Goal: Find contact information

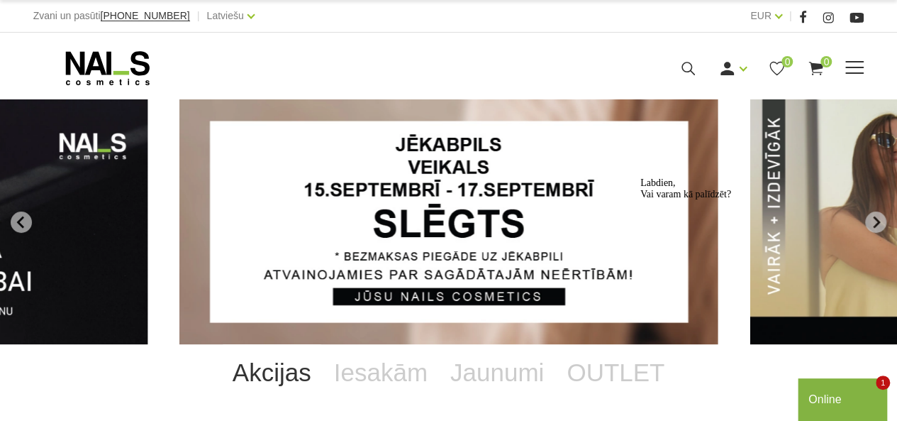
click at [853, 69] on span at bounding box center [854, 68] width 18 height 14
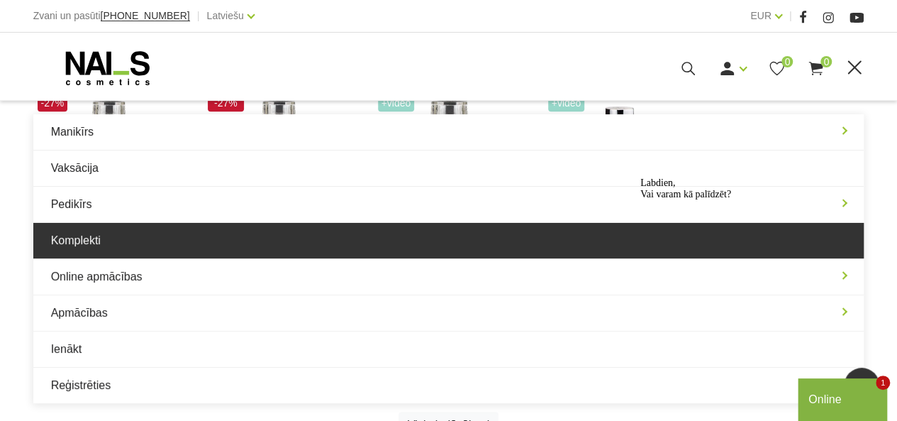
scroll to position [1154, 0]
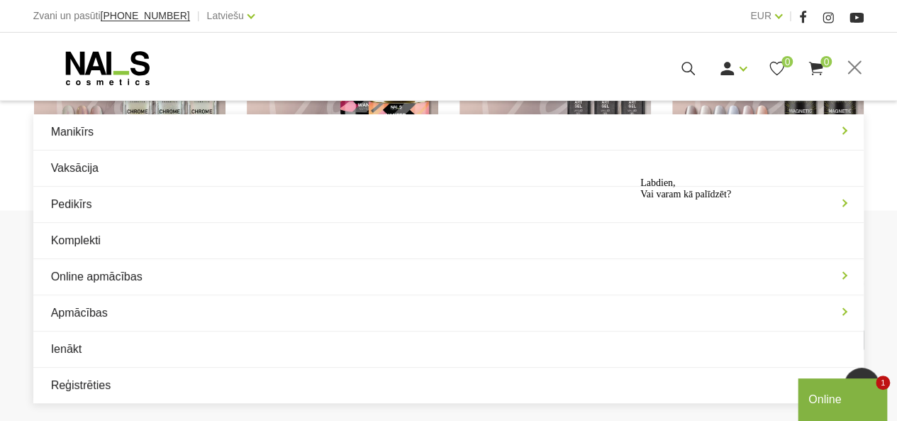
click at [7, 310] on div "KĀ IEPIRKTIES KĀ APMAKSĀT RĒĶINUS PAR PREČU PIEGĀDI GARANTIJA LIETOŠANAS NOTEIK…" at bounding box center [448, 315] width 897 height 211
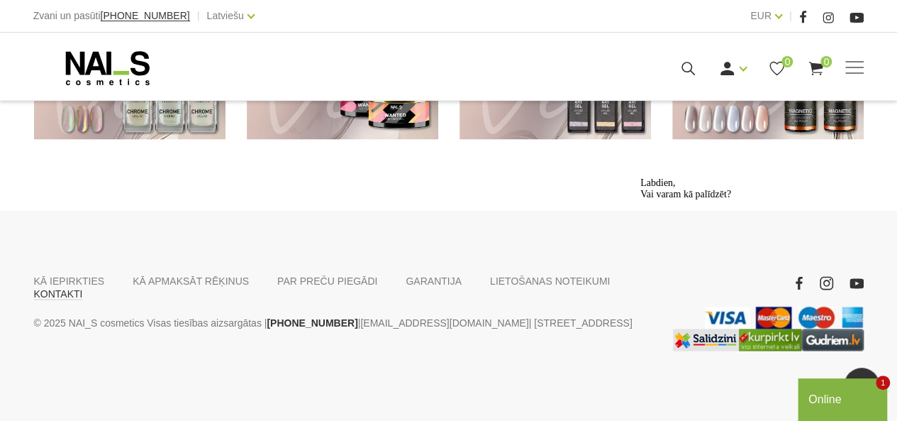
click at [83, 287] on link "KONTAKTI" at bounding box center [58, 293] width 49 height 13
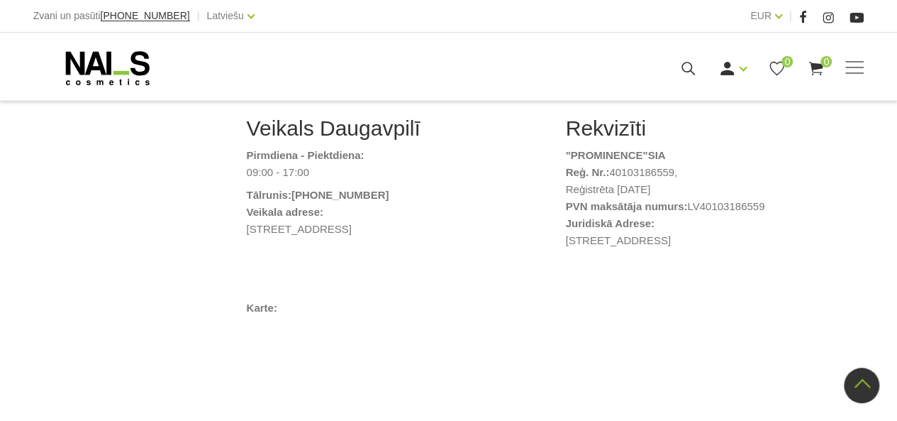
scroll to position [997, 0]
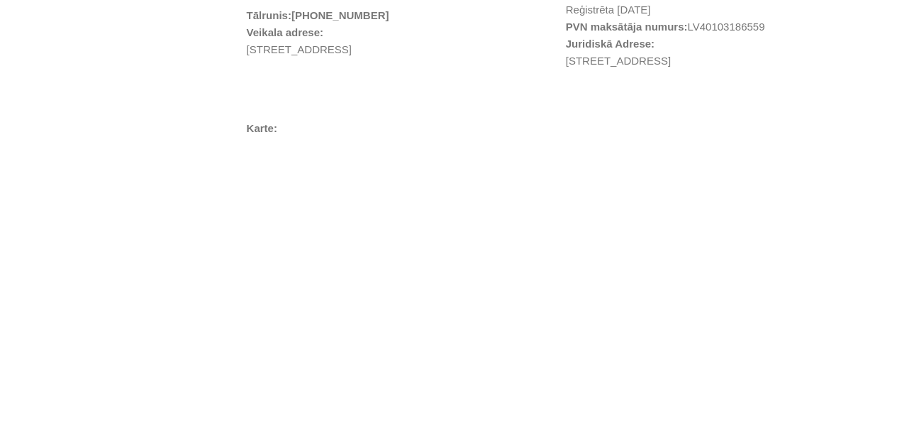
scroll to position [997, 0]
